Goal: Task Accomplishment & Management: Use online tool/utility

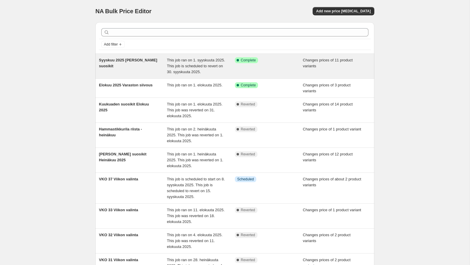
click at [206, 62] on div "This job ran on 1. syyskuuta 2025. This job is scheduled to revert on 30. syysk…" at bounding box center [201, 66] width 68 height 18
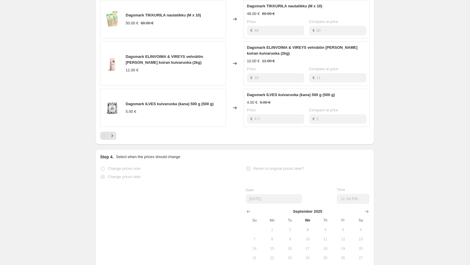
scroll to position [360, 0]
click at [113, 135] on icon "Next" at bounding box center [112, 135] width 6 height 6
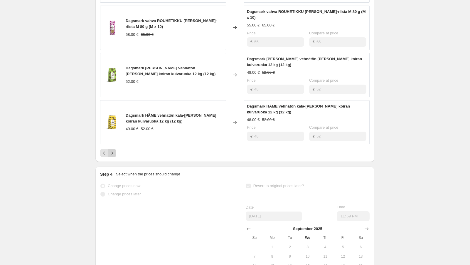
click at [113, 150] on icon "Next" at bounding box center [112, 153] width 6 height 6
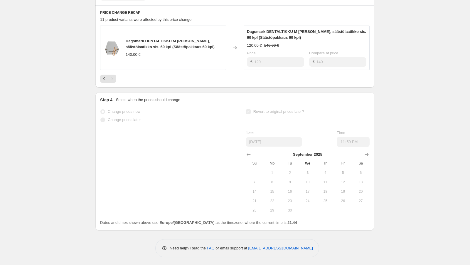
scroll to position [0, 0]
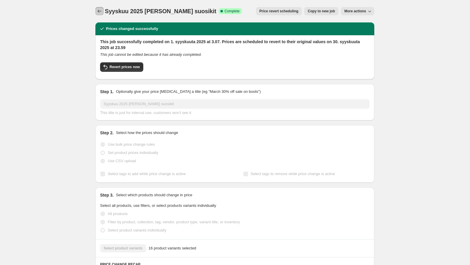
click at [102, 10] on icon "Price change jobs" at bounding box center [100, 11] width 6 height 6
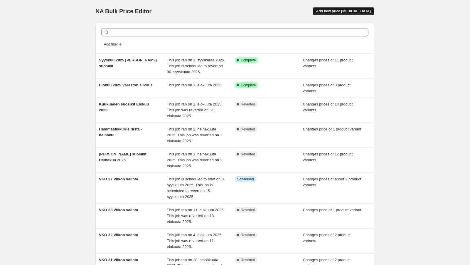
click at [350, 11] on span "Add new price [MEDICAL_DATA]" at bounding box center [343, 11] width 55 height 5
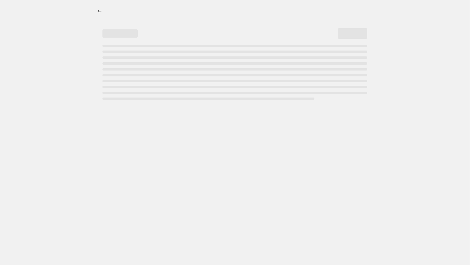
select select "percentage"
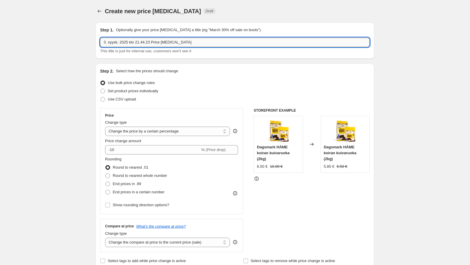
click at [240, 44] on input "3. syysk. 2025 klo 21.44.23 Price change job" at bounding box center [235, 42] width 270 height 9
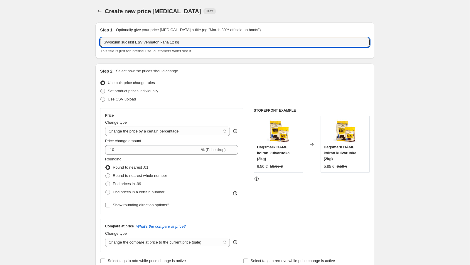
type input "Syyskuun suosikit E&V vehnätön kana 12 kg"
click at [132, 94] on label "Set product prices individually" at bounding box center [129, 91] width 58 height 8
click at [101, 89] on input "Set product prices individually" at bounding box center [100, 89] width 0 height 0
radio input "true"
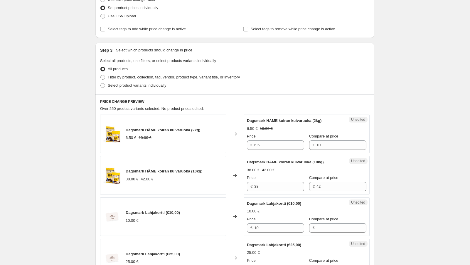
scroll to position [84, 0]
click at [159, 86] on span "Select product variants individually" at bounding box center [137, 84] width 58 height 4
click at [101, 83] on input "Select product variants individually" at bounding box center [100, 82] width 0 height 0
radio input "true"
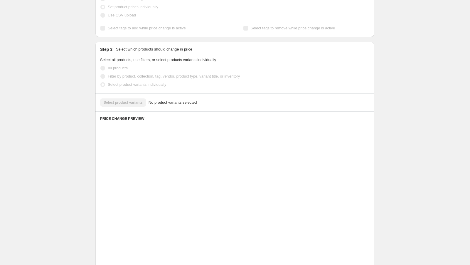
scroll to position [43, 0]
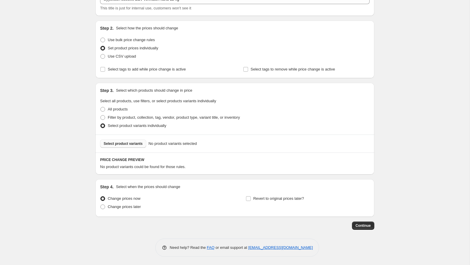
click at [140, 144] on span "Select product variants" at bounding box center [123, 143] width 39 height 5
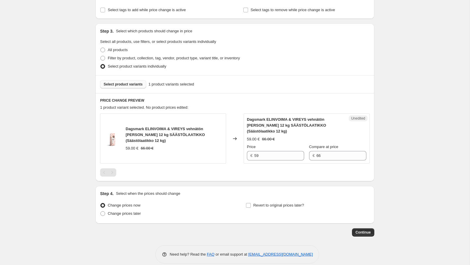
scroll to position [109, 0]
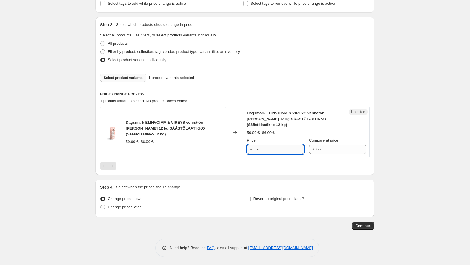
click at [271, 150] on input "59" at bounding box center [279, 149] width 50 height 9
type input "55"
click at [382, 125] on div "Create new price change job. This page is ready Create new price change job Dra…" at bounding box center [235, 78] width 470 height 375
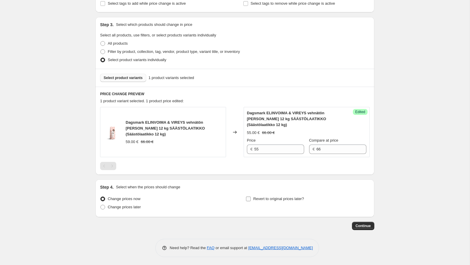
click at [251, 199] on label "Revert to original prices later?" at bounding box center [275, 199] width 58 height 8
click at [251, 199] on input "Revert to original prices later?" at bounding box center [248, 199] width 5 height 5
checkbox input "true"
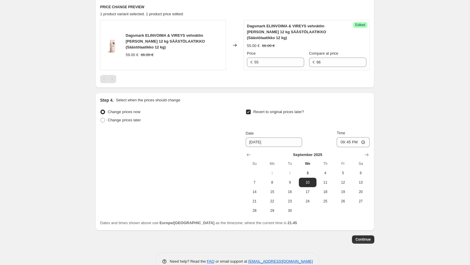
scroll to position [209, 0]
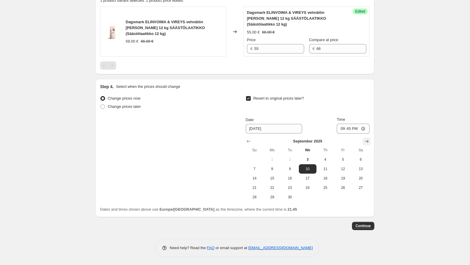
click at [368, 139] on icon "Show next month, October 2025" at bounding box center [367, 141] width 6 height 6
click at [309, 159] on span "1" at bounding box center [307, 159] width 13 height 5
type input "10/1/2025"
click at [364, 129] on input "21:45" at bounding box center [353, 129] width 33 height 10
type input "01:45"
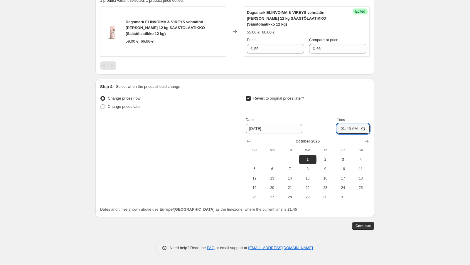
click at [370, 108] on div "Step 4. Select when the prices should change Change prices now Change prices la…" at bounding box center [234, 148] width 279 height 138
click at [370, 225] on span "Continue" at bounding box center [363, 226] width 15 height 5
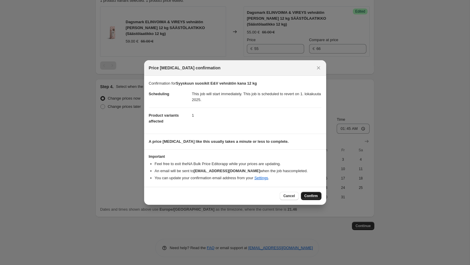
click at [311, 197] on span "Confirm" at bounding box center [312, 196] width 14 height 5
